Goal: Task Accomplishment & Management: Manage account settings

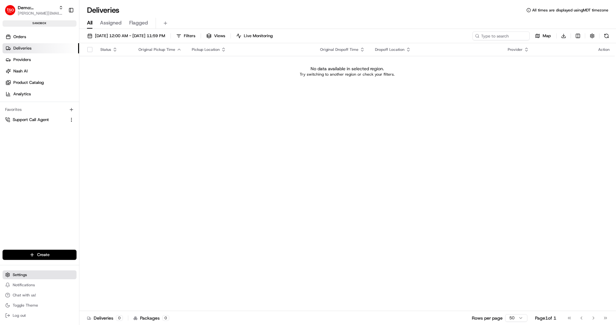
click at [24, 276] on span "Settings" at bounding box center [20, 274] width 14 height 5
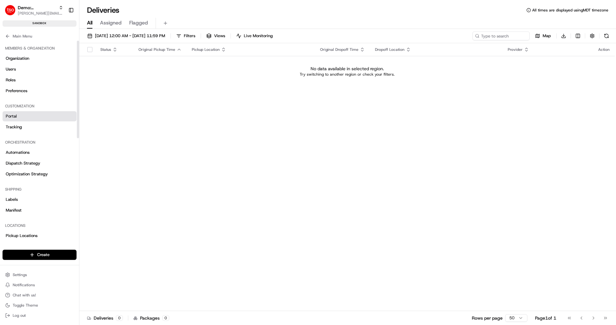
click at [32, 118] on link "Portal" at bounding box center [40, 116] width 74 height 10
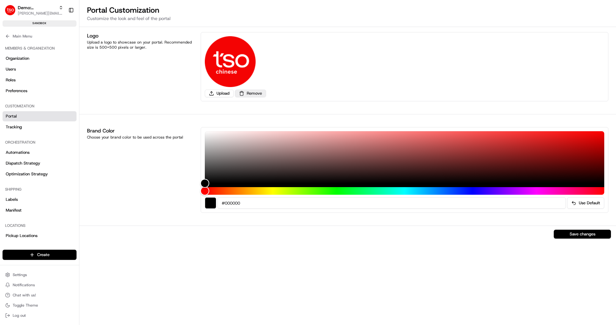
click at [253, 95] on button "Remove" at bounding box center [250, 94] width 31 height 8
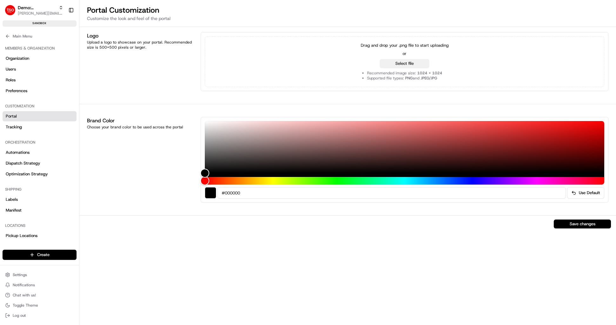
click at [405, 64] on button "Select file" at bounding box center [405, 63] width 50 height 9
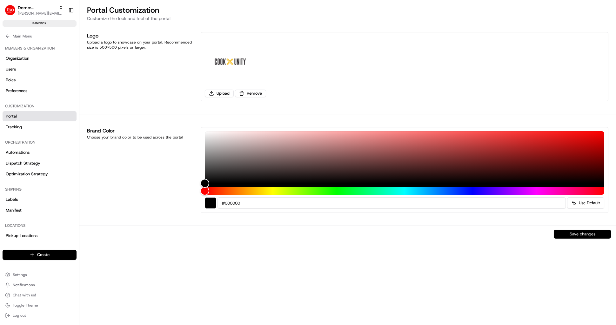
click at [587, 235] on button "Save changes" at bounding box center [582, 234] width 57 height 9
click at [248, 94] on button "Remove" at bounding box center [250, 94] width 31 height 8
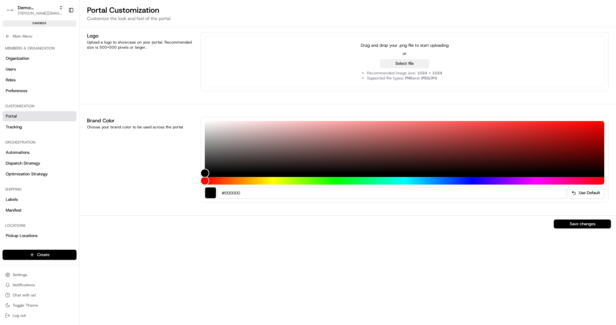
click at [418, 64] on button "Select file" at bounding box center [405, 63] width 50 height 9
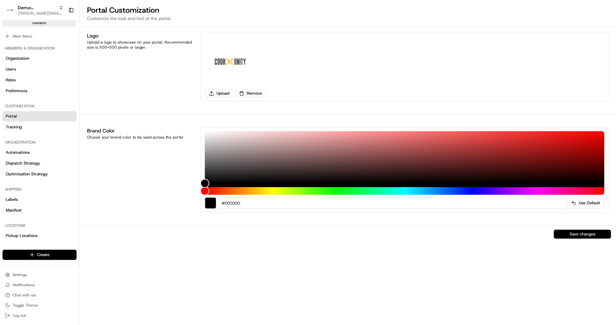
click at [580, 236] on button "Save changes" at bounding box center [582, 234] width 57 height 9
drag, startPoint x: 10, startPoint y: 130, endPoint x: 26, endPoint y: 128, distance: 16.6
click at [10, 130] on link "Tracking" at bounding box center [40, 127] width 74 height 10
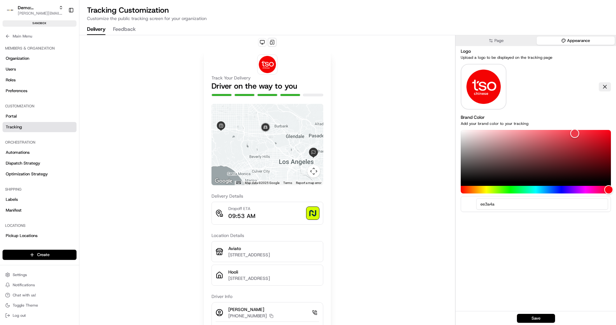
click at [579, 44] on button "Appearance" at bounding box center [576, 41] width 78 height 8
click at [605, 87] on button at bounding box center [605, 86] width 12 height 9
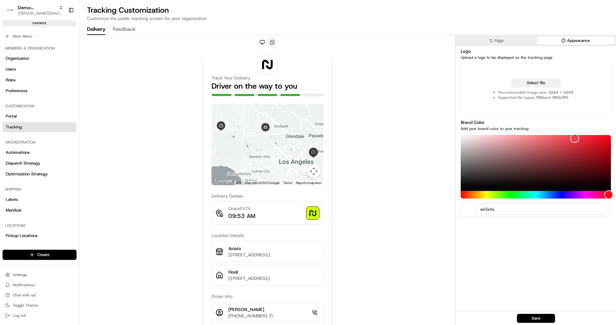
click at [538, 83] on button "Select file" at bounding box center [537, 82] width 50 height 9
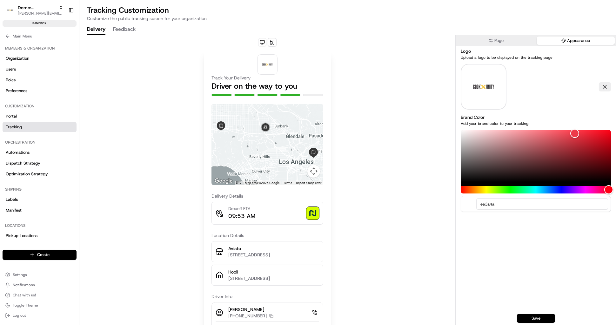
click at [511, 41] on button "Page" at bounding box center [496, 41] width 78 height 8
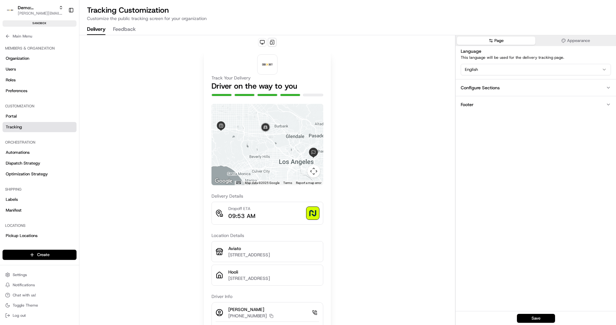
click at [560, 42] on button "Appearance" at bounding box center [576, 41] width 78 height 8
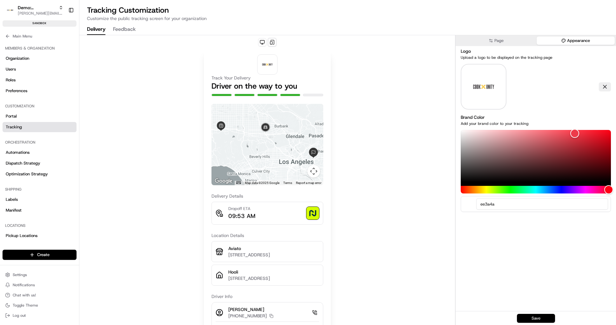
click at [536, 319] on button "Save" at bounding box center [536, 318] width 38 height 9
click at [604, 85] on button at bounding box center [605, 86] width 12 height 9
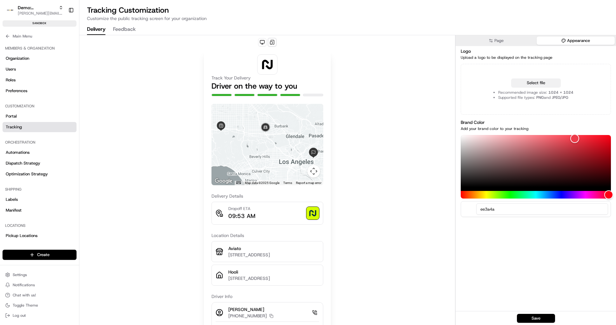
click at [523, 83] on button "Select file" at bounding box center [537, 82] width 50 height 9
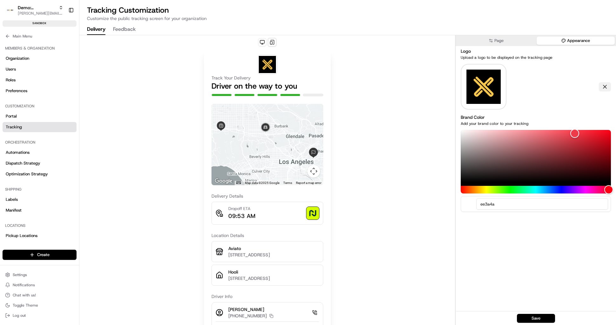
click at [605, 88] on button at bounding box center [605, 86] width 12 height 9
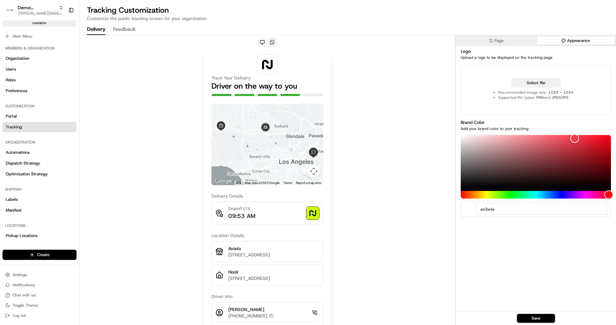
click at [525, 84] on button "Select file" at bounding box center [537, 82] width 50 height 9
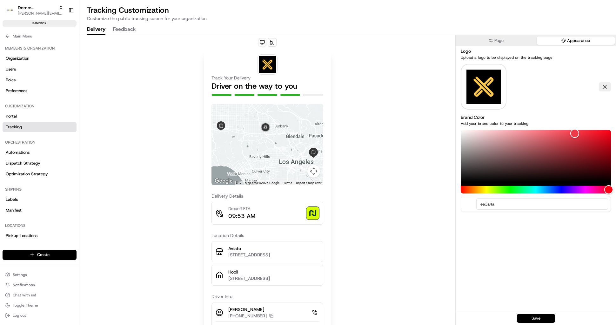
click at [543, 319] on button "Save" at bounding box center [536, 318] width 38 height 9
click at [7, 37] on icon at bounding box center [7, 36] width 2 height 3
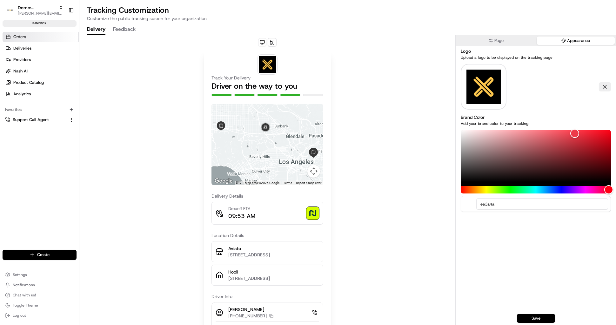
click at [16, 34] on span "Orders" at bounding box center [19, 37] width 13 height 6
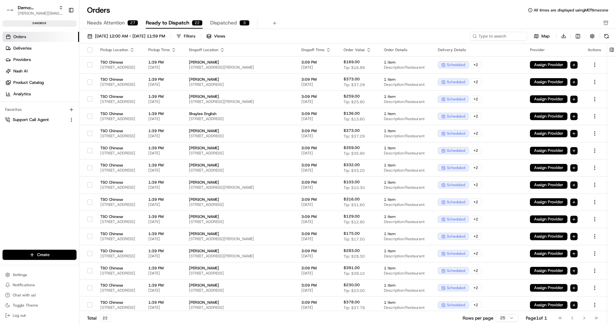
click at [88, 49] on button "button" at bounding box center [89, 49] width 5 height 5
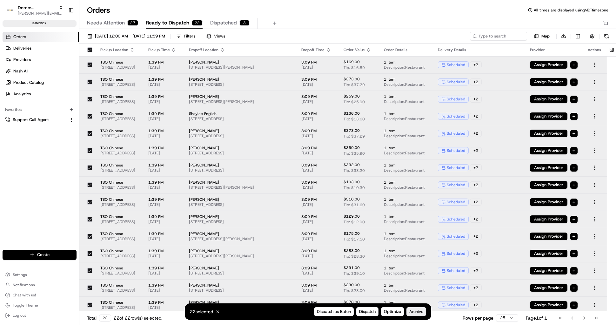
click at [423, 313] on span "Archive" at bounding box center [417, 312] width 14 height 6
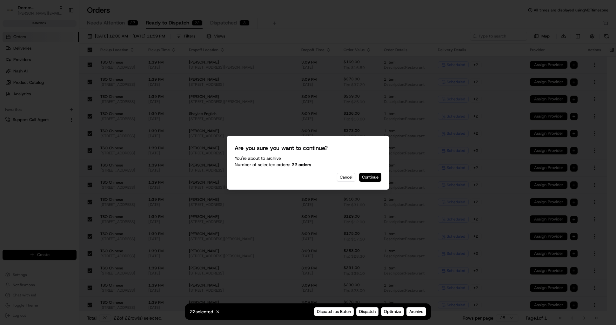
click at [372, 176] on button "Continue" at bounding box center [370, 177] width 22 height 9
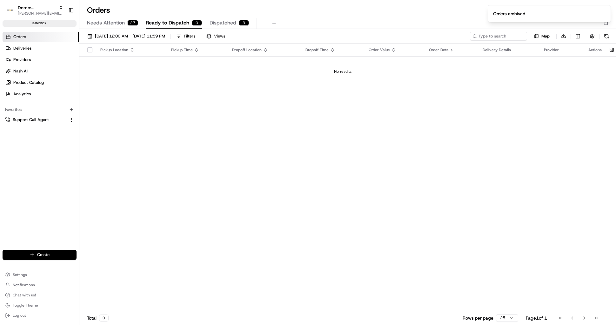
click at [112, 24] on span "Needs Attention" at bounding box center [106, 23] width 38 height 8
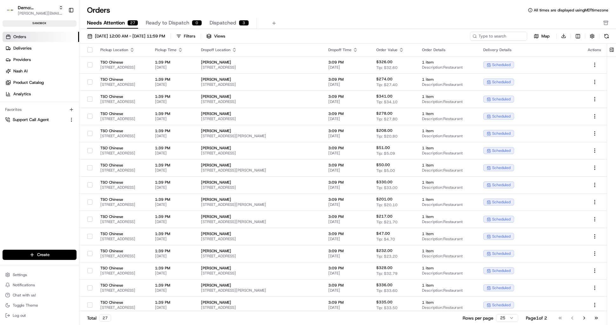
click at [88, 49] on button "button" at bounding box center [89, 49] width 5 height 5
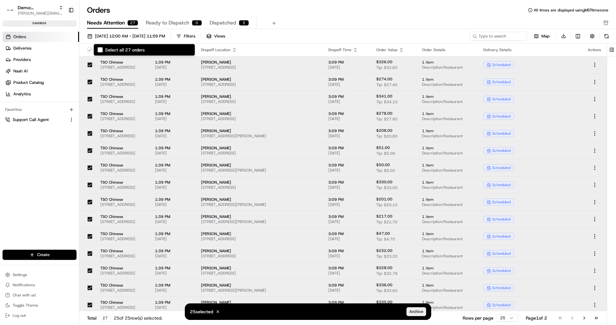
click at [418, 311] on span "Archive" at bounding box center [417, 312] width 14 height 6
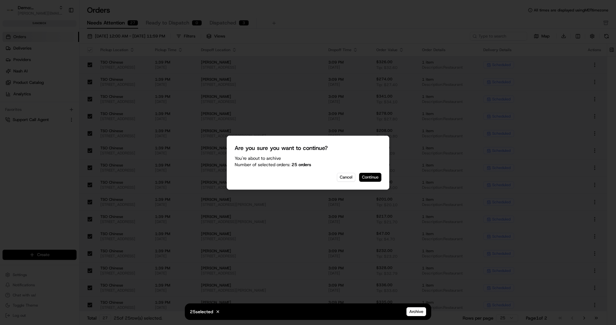
click at [366, 173] on button "Continue" at bounding box center [370, 177] width 22 height 9
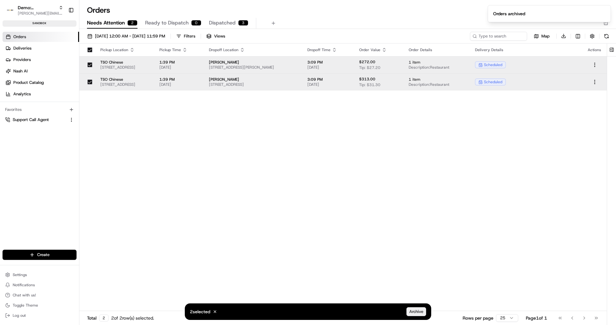
click at [418, 312] on span "Archive" at bounding box center [417, 312] width 14 height 6
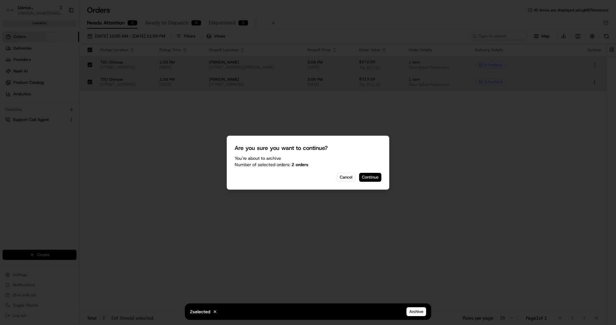
click at [366, 179] on button "Continue" at bounding box center [370, 177] width 22 height 9
